Goal: Find specific page/section: Find specific page/section

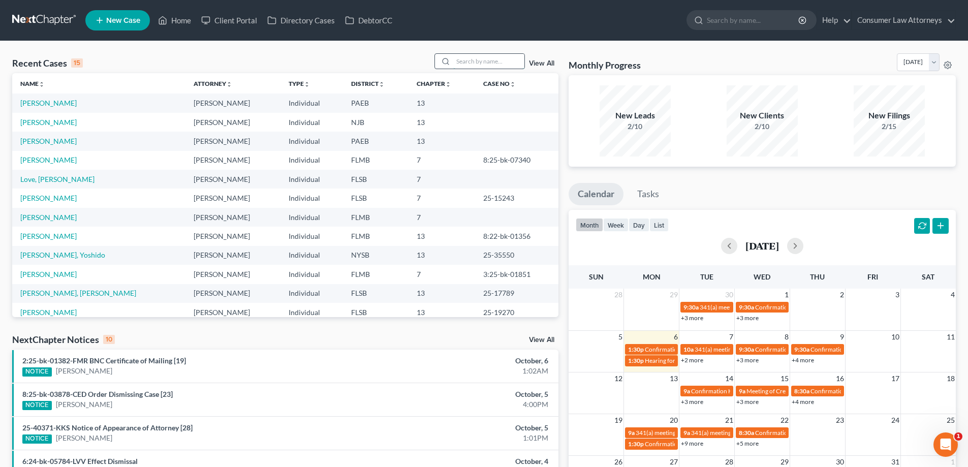
click at [492, 64] on input "search" at bounding box center [488, 61] width 71 height 15
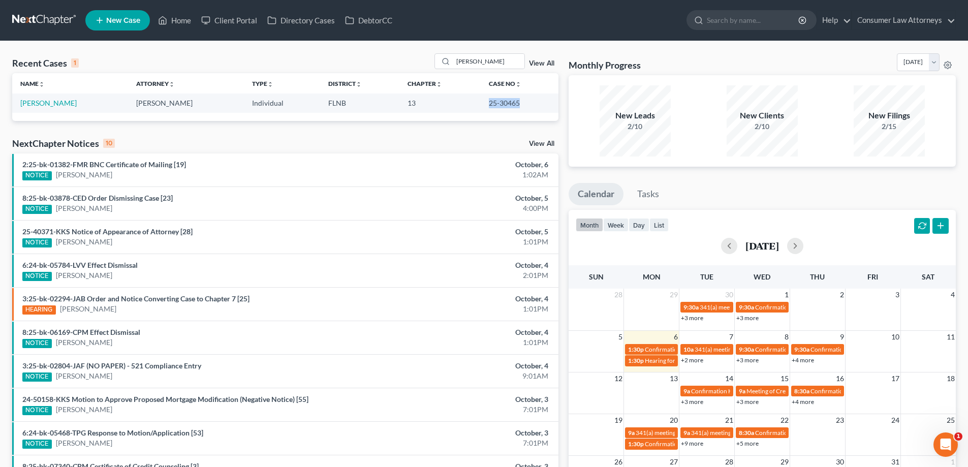
drag, startPoint x: 516, startPoint y: 105, endPoint x: 490, endPoint y: 103, distance: 25.5
click at [484, 104] on td "25-30465" at bounding box center [520, 102] width 78 height 19
copy td "25-30465"
drag, startPoint x: 509, startPoint y: 62, endPoint x: 410, endPoint y: 74, distance: 99.3
click at [410, 74] on div "Recent Cases 1 [PERSON_NAME] View All Name unfold_more expand_more expand_less …" at bounding box center [285, 87] width 546 height 68
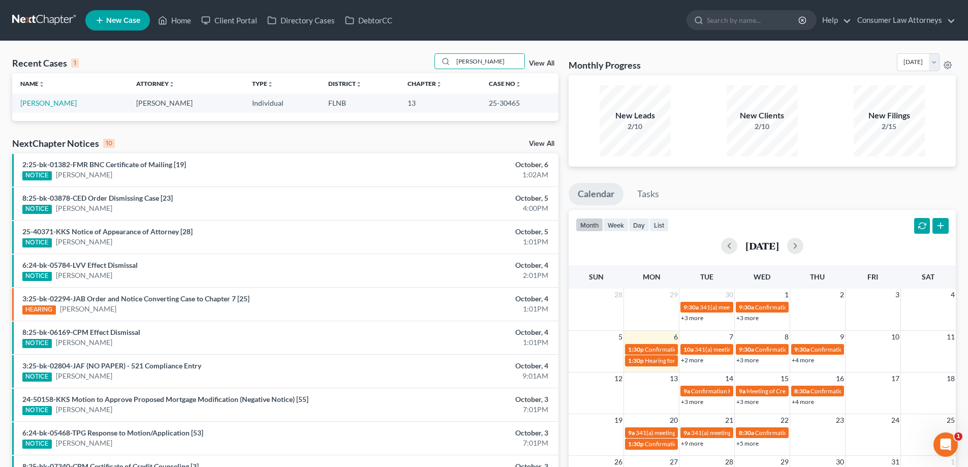
click at [487, 45] on div "Recent Cases 1 [PERSON_NAME] View All Name unfold_more expand_more expand_less …" at bounding box center [484, 304] width 968 height 527
click at [487, 59] on input "[PERSON_NAME]" at bounding box center [488, 61] width 71 height 15
drag, startPoint x: 483, startPoint y: 61, endPoint x: 454, endPoint y: 72, distance: 31.5
click at [454, 72] on div "Recent Cases 1 [PERSON_NAME] View All" at bounding box center [285, 63] width 546 height 20
click at [485, 47] on div "Recent Cases 1 [PERSON_NAME] View All Name unfold_more expand_more expand_less …" at bounding box center [484, 304] width 968 height 527
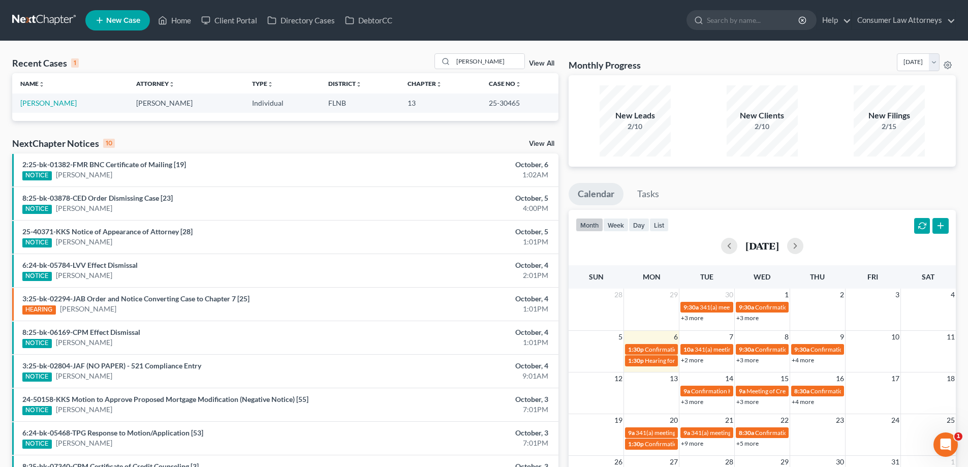
click at [485, 47] on div "Recent Cases 1 [PERSON_NAME] View All Name unfold_more expand_more expand_less …" at bounding box center [484, 304] width 968 height 527
click at [477, 58] on input "[PERSON_NAME]" at bounding box center [488, 61] width 71 height 15
drag, startPoint x: 477, startPoint y: 62, endPoint x: 456, endPoint y: 68, distance: 22.1
click at [456, 68] on input "[PERSON_NAME]" at bounding box center [488, 61] width 71 height 15
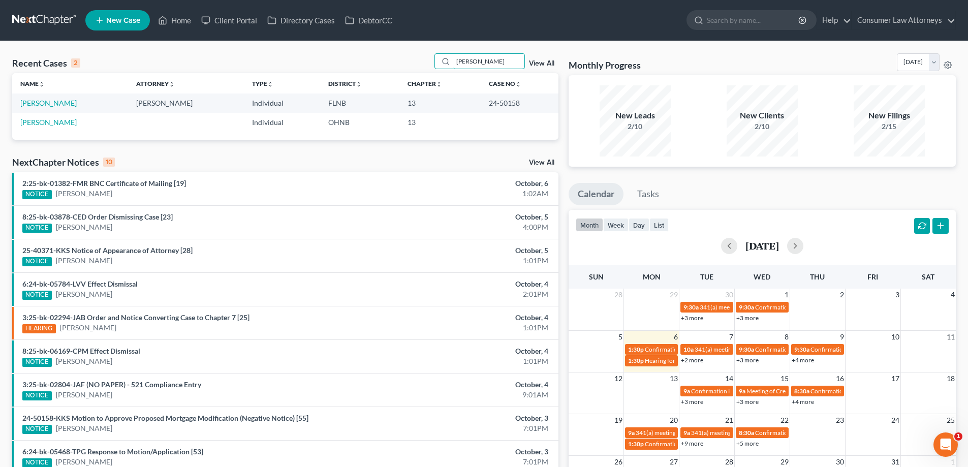
type input "[PERSON_NAME]"
drag, startPoint x: 440, startPoint y: 80, endPoint x: 405, endPoint y: 88, distance: 36.0
click at [405, 87] on div "Recent Cases 2 [PERSON_NAME] View All Name unfold_more expand_more expand_less …" at bounding box center [285, 96] width 546 height 86
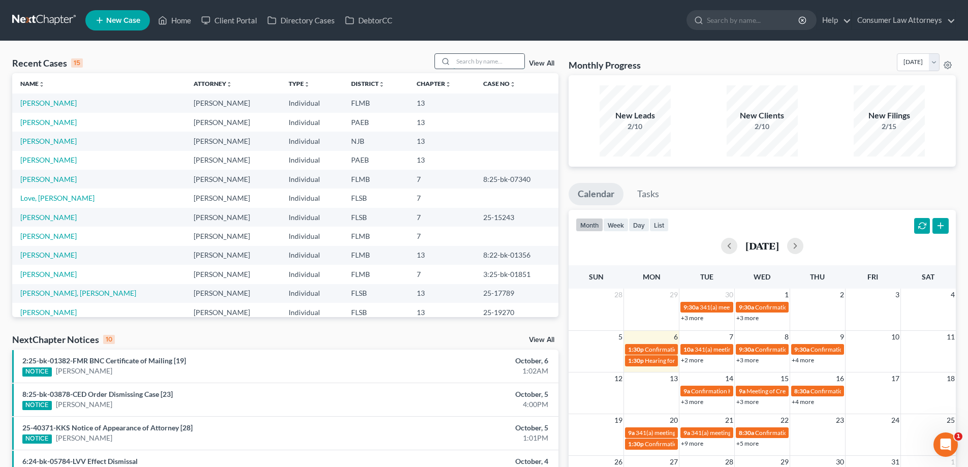
click at [471, 59] on input "search" at bounding box center [488, 61] width 71 height 15
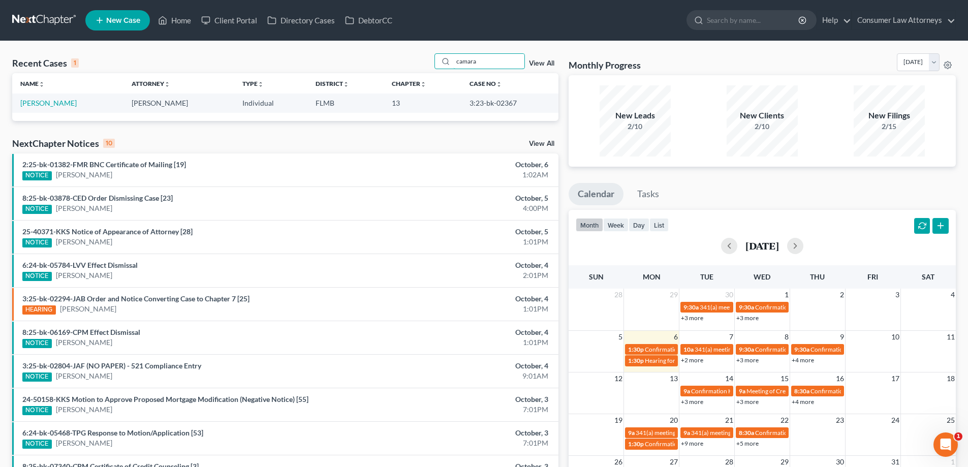
type input "camara"
drag, startPoint x: 514, startPoint y: 104, endPoint x: 477, endPoint y: 104, distance: 37.6
click at [462, 104] on td "3:23-bk-02367" at bounding box center [509, 102] width 97 height 19
copy td "3:23-bk-02367"
